Goal: Navigation & Orientation: Find specific page/section

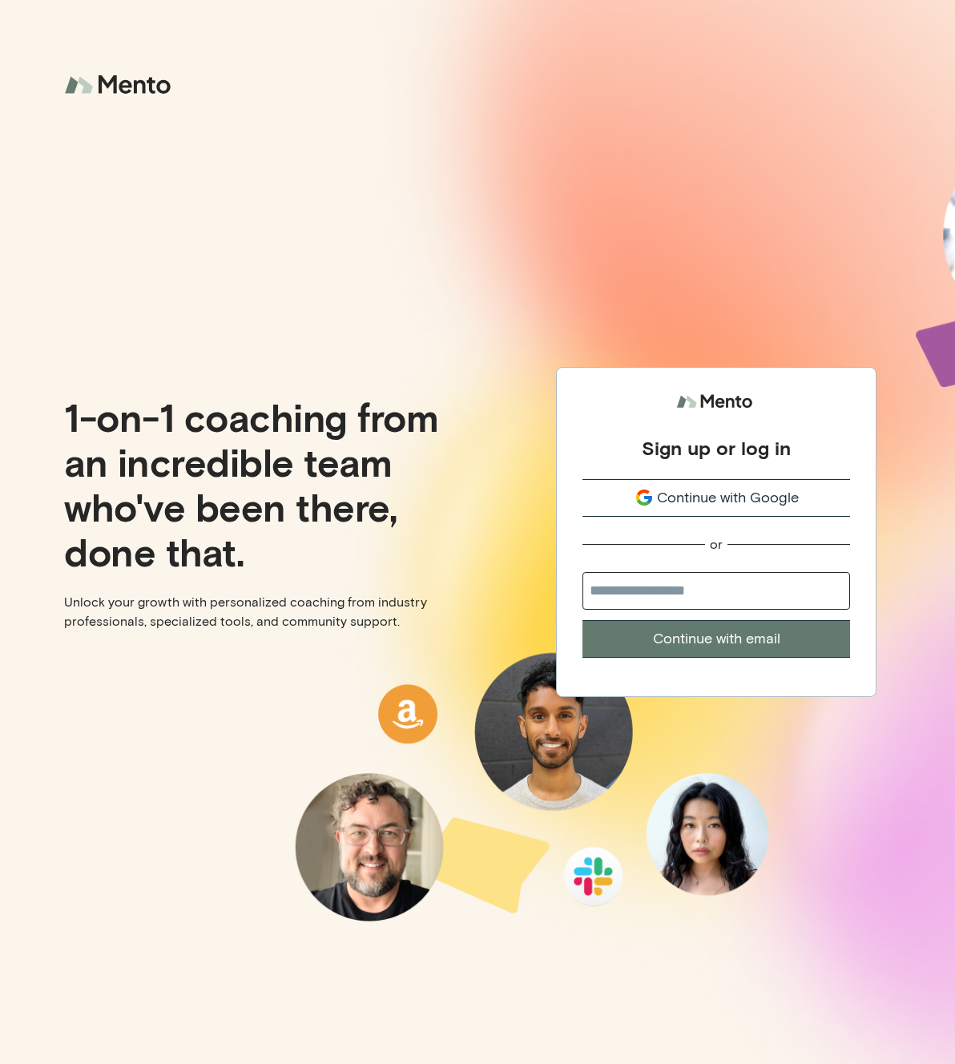
click at [673, 506] on span "Continue with Google" at bounding box center [728, 498] width 142 height 22
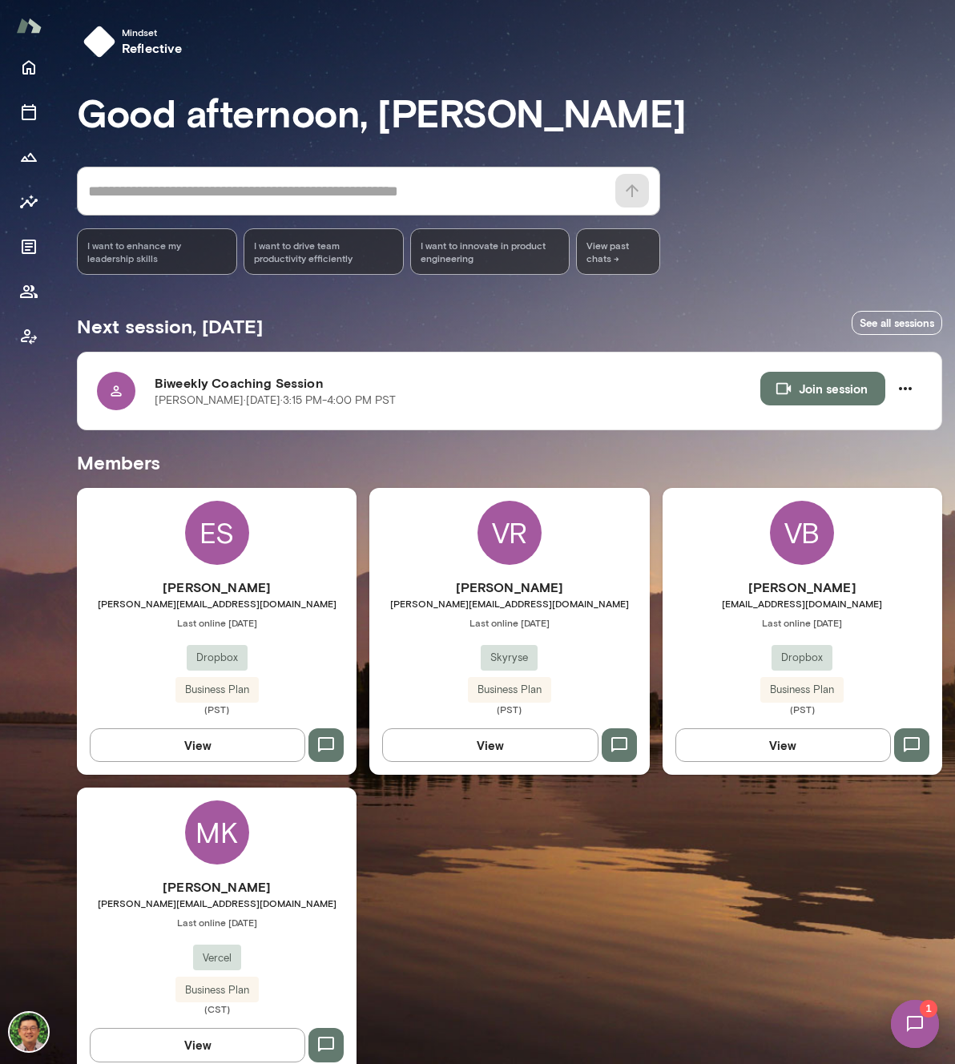
click at [918, 1032] on img at bounding box center [915, 1024] width 66 height 66
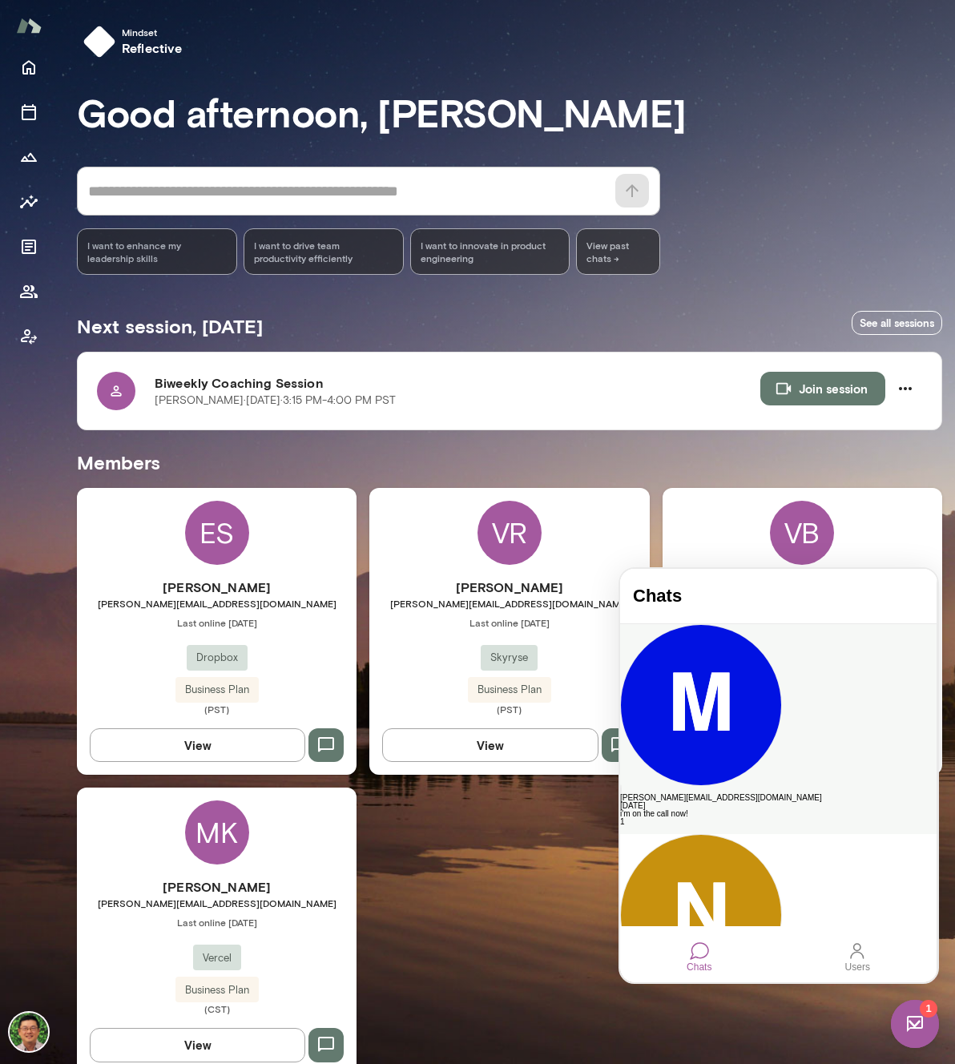
click at [746, 810] on div "i'm on the call now!" at bounding box center [778, 814] width 316 height 8
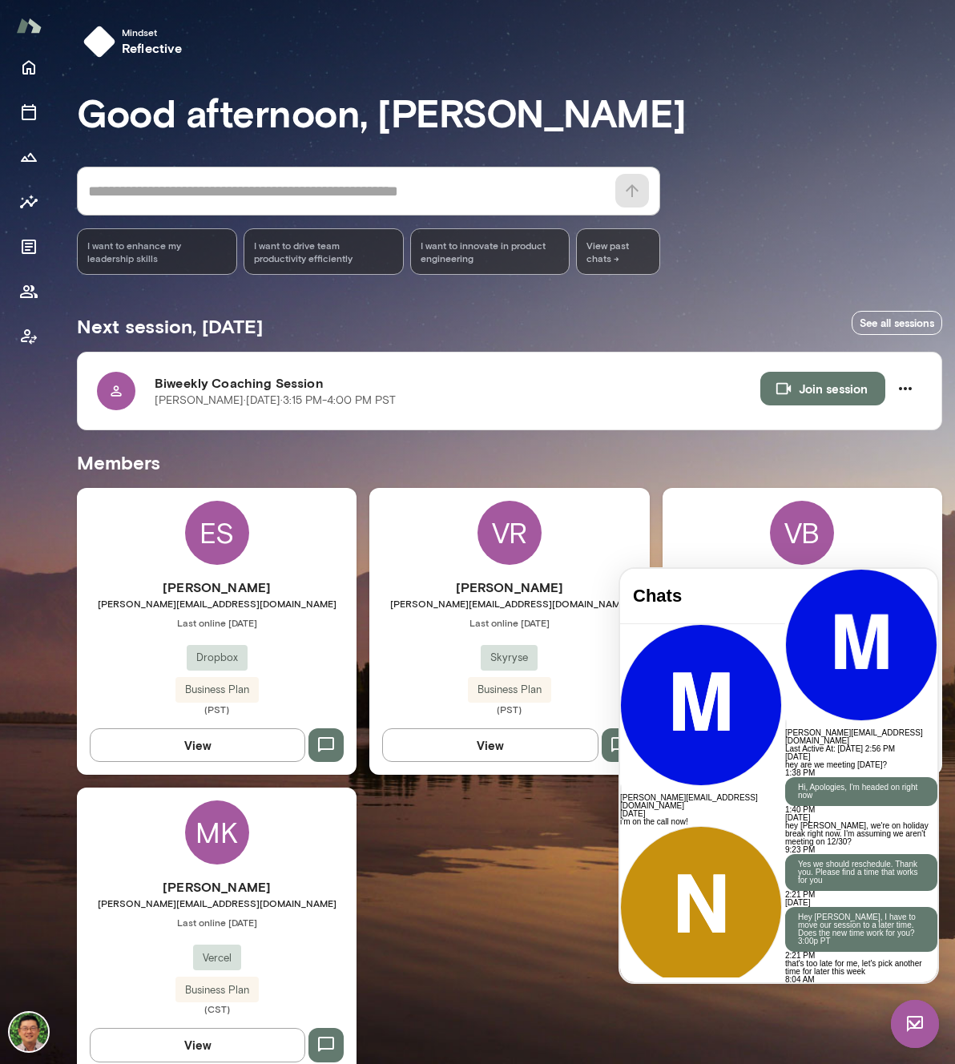
scroll to position [2727, 0]
drag, startPoint x: 502, startPoint y: 924, endPoint x: 569, endPoint y: 925, distance: 66.5
click at [503, 924] on div "ES Eric Shobe shobe@dropbox.com Last online October 1 Dropbox Business Plan (PS…" at bounding box center [509, 781] width 865 height 587
click at [905, 1031] on img at bounding box center [915, 1024] width 48 height 48
